Goal: Task Accomplishment & Management: Use online tool/utility

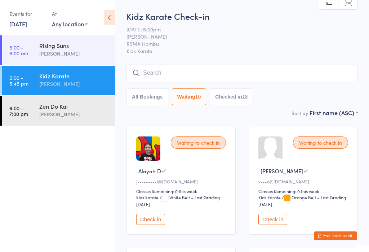
click at [235, 101] on button "Checked in 18" at bounding box center [231, 96] width 43 height 17
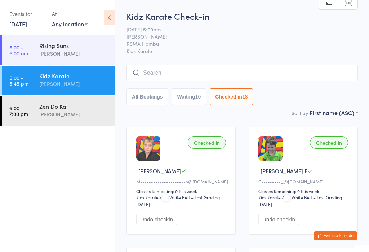
click at [164, 66] on input "search" at bounding box center [243, 73] width 232 height 17
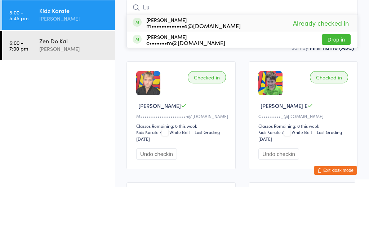
type input "L"
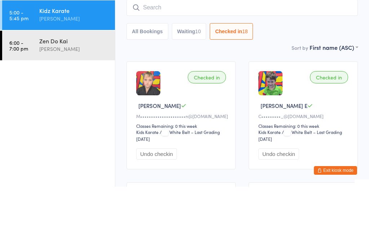
scroll to position [65, 0]
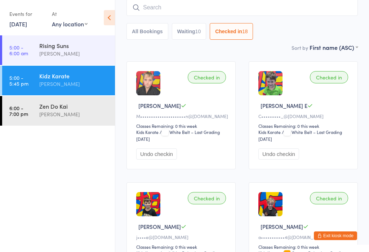
click at [57, 106] on div "Zen Do Kai" at bounding box center [74, 106] width 70 height 8
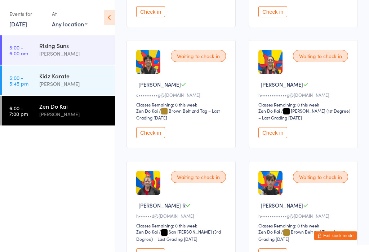
scroll to position [207, 0]
click at [270, 138] on button "Check in" at bounding box center [273, 132] width 29 height 11
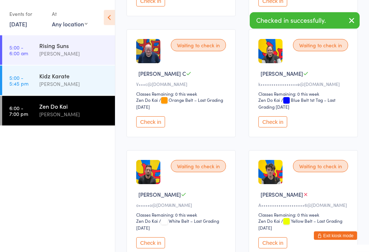
scroll to position [460, 0]
click at [274, 127] on button "Check in" at bounding box center [273, 121] width 29 height 11
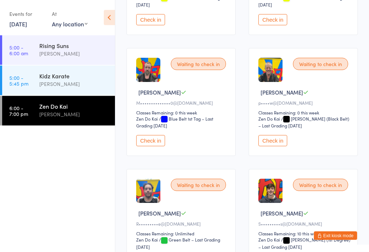
scroll to position [822, 0]
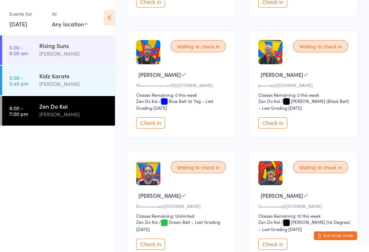
click at [153, 128] on button "Check in" at bounding box center [150, 122] width 29 height 11
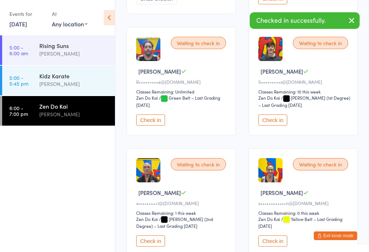
scroll to position [946, 0]
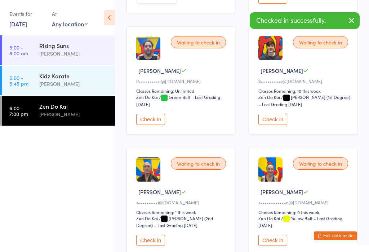
click at [150, 125] on button "Check in" at bounding box center [150, 119] width 29 height 11
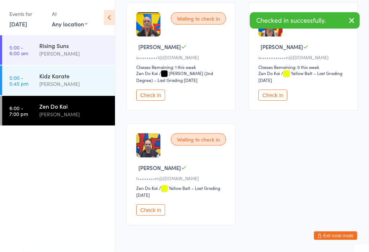
scroll to position [1091, 0]
click at [159, 215] on button "Check in" at bounding box center [150, 209] width 29 height 11
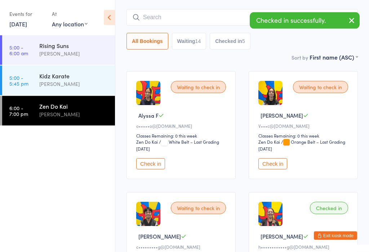
scroll to position [0, 0]
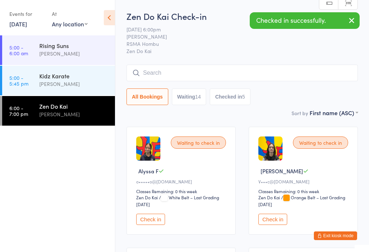
click at [231, 100] on button "Checked in 5" at bounding box center [230, 96] width 41 height 17
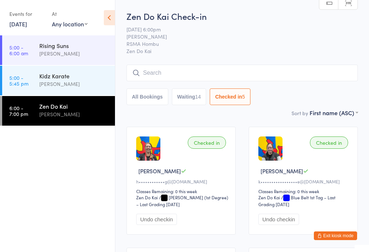
click at [162, 71] on input "search" at bounding box center [243, 73] width 232 height 17
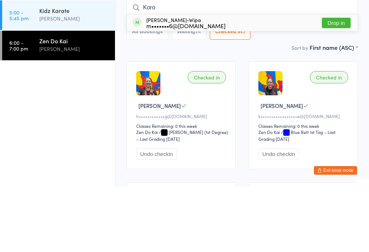
type input "Koro"
click at [341, 83] on button "Drop in" at bounding box center [336, 88] width 29 height 10
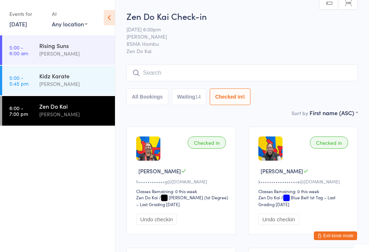
click at [192, 100] on button "Waiting 14" at bounding box center [189, 96] width 35 height 17
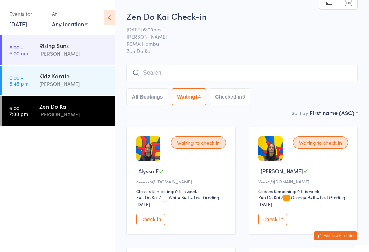
click at [233, 99] on button "Checked in 6" at bounding box center [230, 96] width 41 height 17
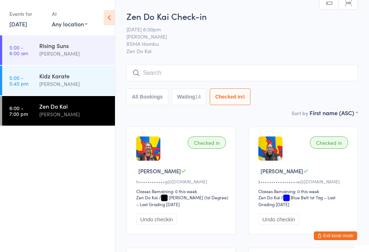
click at [151, 102] on button "All Bookings" at bounding box center [148, 96] width 42 height 17
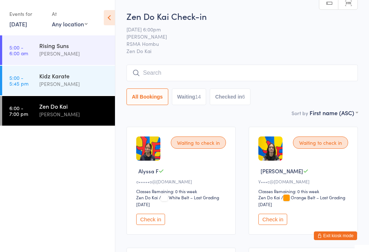
click at [179, 74] on input "search" at bounding box center [243, 73] width 232 height 17
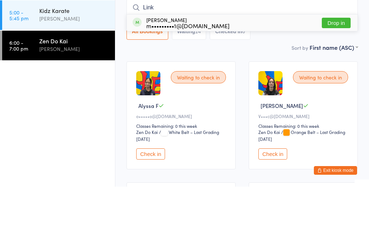
type input "Link"
click at [336, 83] on button "Drop in" at bounding box center [336, 88] width 29 height 10
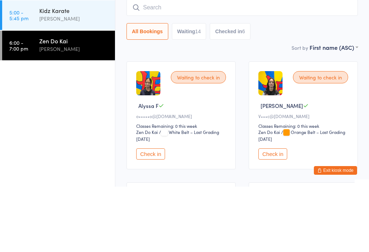
scroll to position [65, 0]
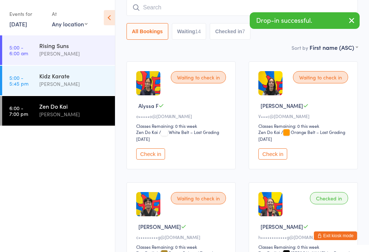
click at [159, 9] on input "search" at bounding box center [243, 7] width 232 height 17
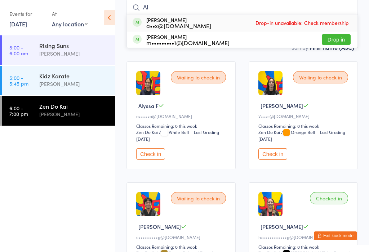
type input "A"
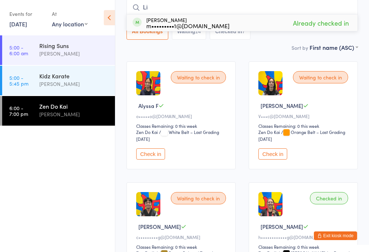
type input "L"
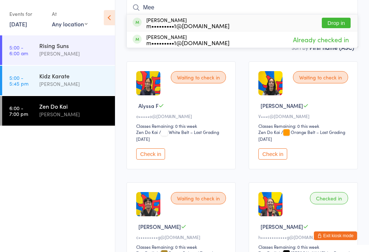
type input "Mee"
click at [337, 24] on button "Drop in" at bounding box center [336, 23] width 29 height 10
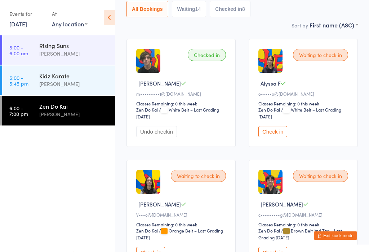
scroll to position [88, 0]
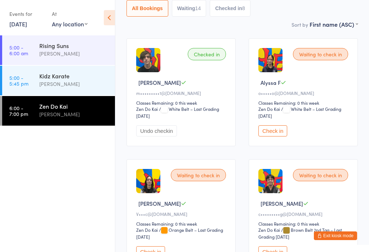
click at [273, 136] on button "Check in" at bounding box center [273, 130] width 29 height 11
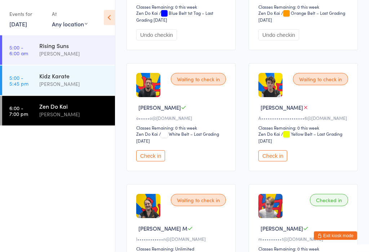
scroll to position [677, 0]
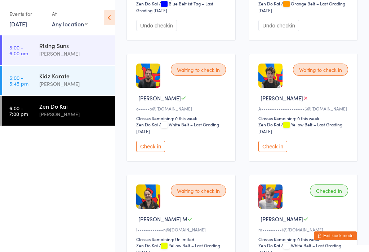
click at [150, 152] on button "Check in" at bounding box center [150, 146] width 29 height 11
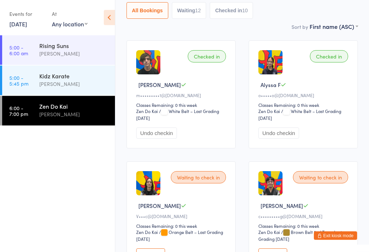
scroll to position [0, 0]
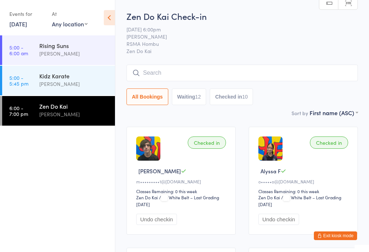
click at [237, 100] on button "Checked in 10" at bounding box center [231, 96] width 43 height 17
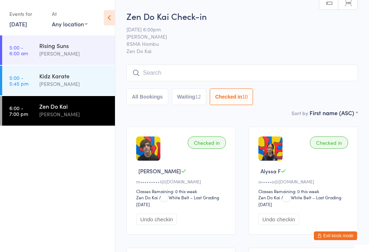
click at [155, 74] on input "search" at bounding box center [243, 73] width 232 height 17
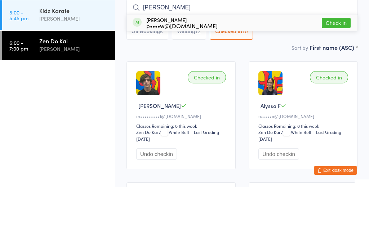
type input "[PERSON_NAME]"
click at [337, 83] on button "Check in" at bounding box center [336, 88] width 29 height 10
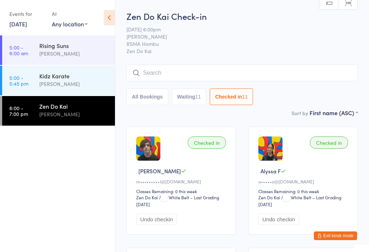
click at [145, 72] on input "search" at bounding box center [243, 73] width 232 height 17
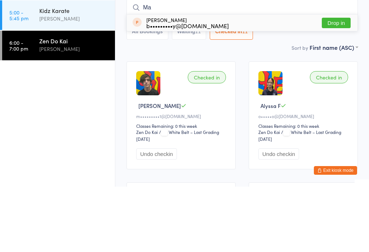
type input "M"
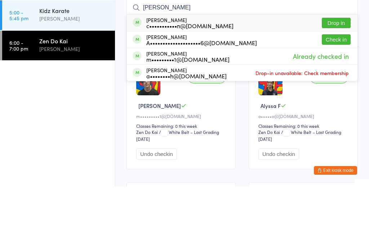
type input "[PERSON_NAME]"
click at [335, 100] on button "Check in" at bounding box center [336, 105] width 29 height 10
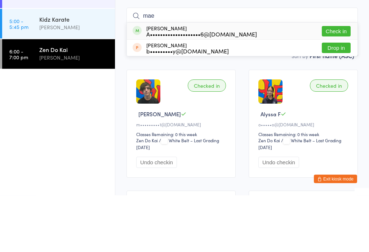
type input "mae"
click at [333, 83] on button "Check in" at bounding box center [336, 88] width 29 height 10
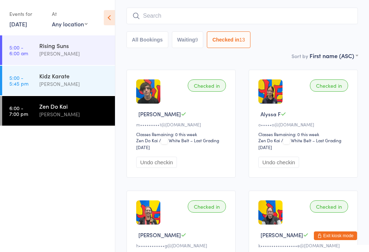
click at [149, 40] on button "All Bookings" at bounding box center [148, 39] width 42 height 17
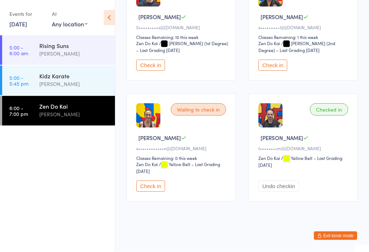
scroll to position [1281, 0]
